Goal: Navigation & Orientation: Find specific page/section

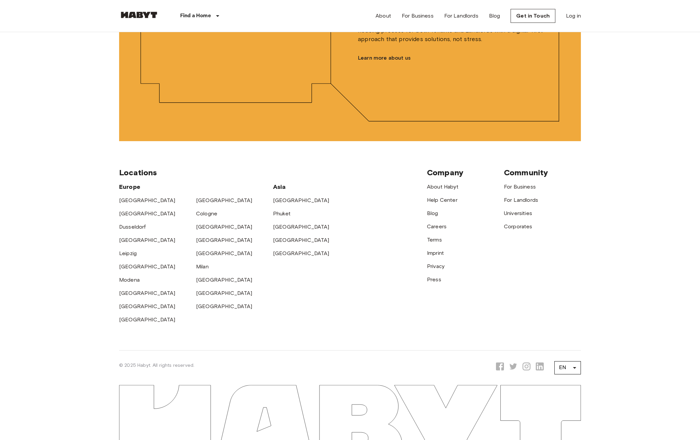
click at [391, 268] on div "Europe Amsterdam Berlin Brussels Cologne Dusseldorf Frankfurt Graz Hamburg Leip…" at bounding box center [273, 251] width 308 height 146
click at [435, 266] on link "Privacy" at bounding box center [436, 266] width 18 height 6
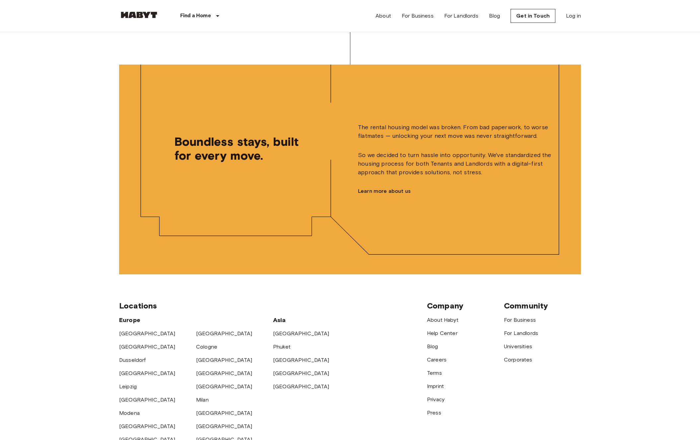
scroll to position [1596, 0]
